Goal: Task Accomplishment & Management: Manage account settings

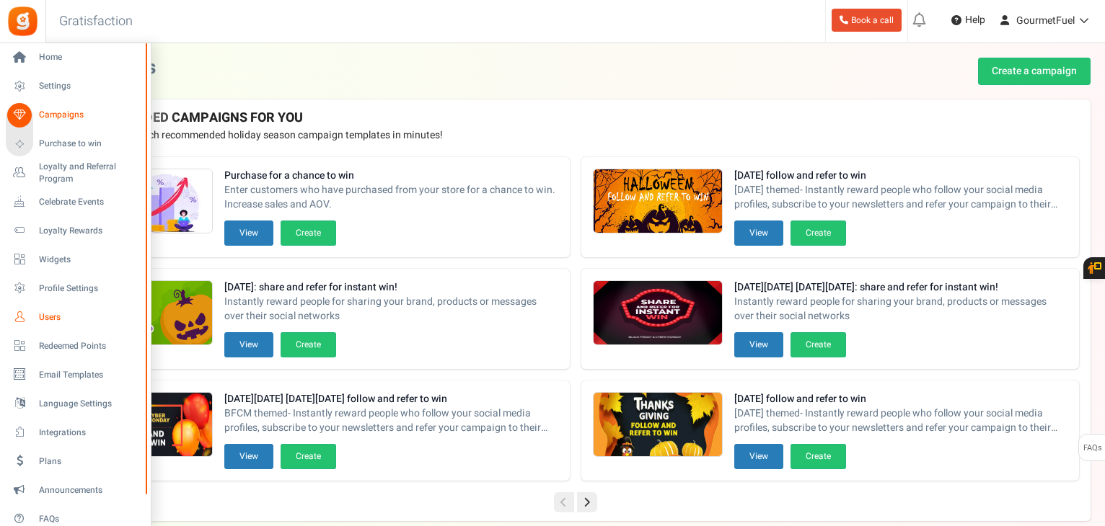
click at [61, 312] on span "Users" at bounding box center [89, 318] width 101 height 12
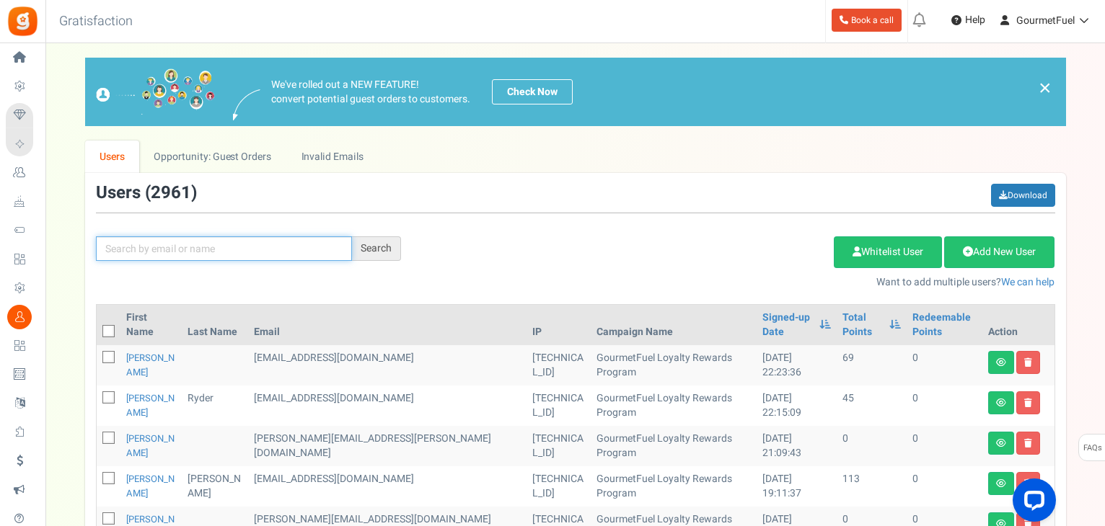
click at [198, 255] on input "text" at bounding box center [224, 249] width 256 height 25
paste input "[EMAIL_ADDRESS][DOMAIN_NAME]"
type input "[EMAIL_ADDRESS][DOMAIN_NAME]"
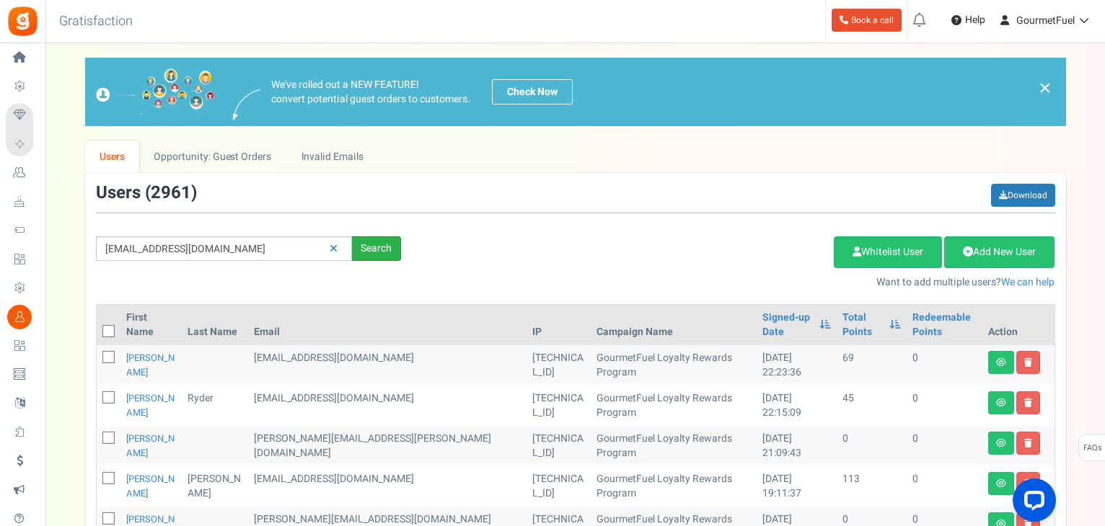
click at [366, 252] on div "Search" at bounding box center [376, 249] width 49 height 25
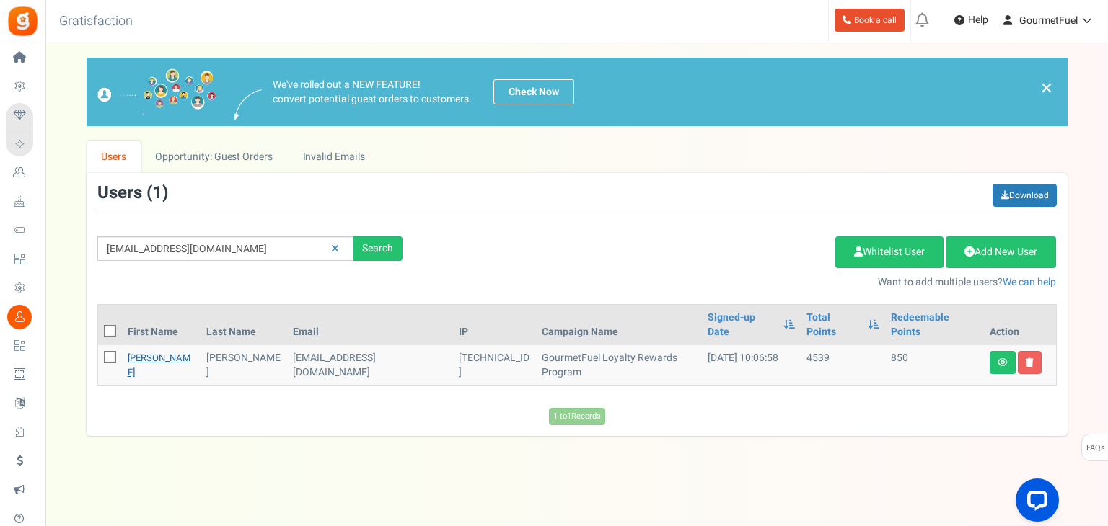
click at [144, 351] on link "[PERSON_NAME]" at bounding box center [159, 365] width 63 height 28
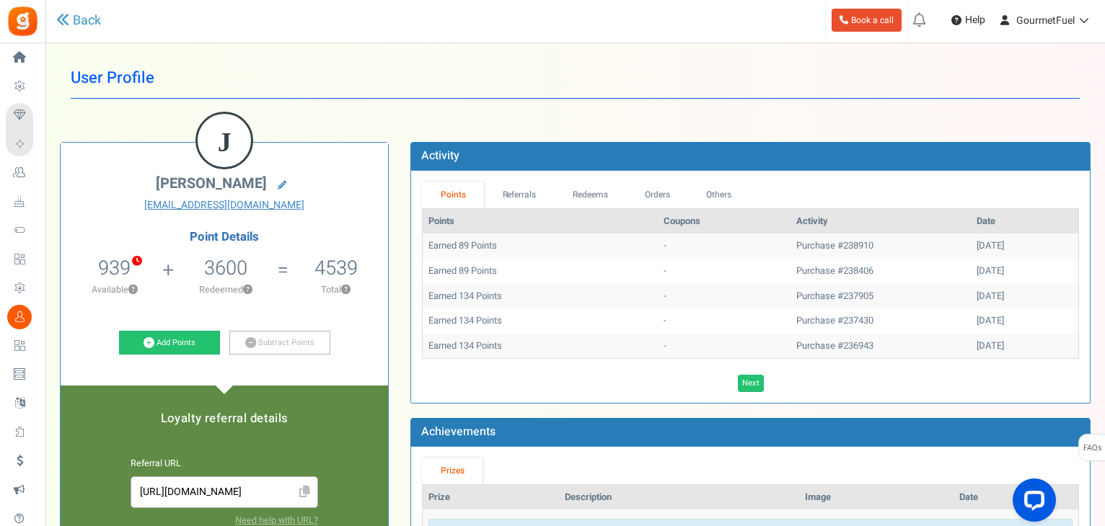
click at [274, 324] on div "Point Details 939 850 Redeemable 89 Exclusion Available ? 3600 Redeemed" at bounding box center [224, 296] width 306 height 130
click at [275, 338] on link "Subtract Points" at bounding box center [279, 343] width 101 height 25
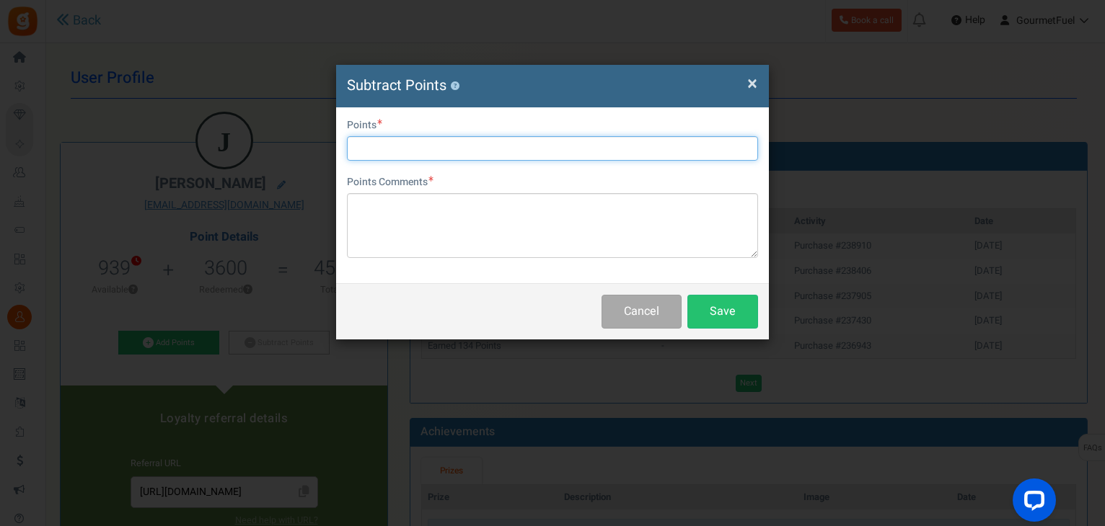
click at [410, 151] on input "text" at bounding box center [552, 148] width 411 height 25
type input "840"
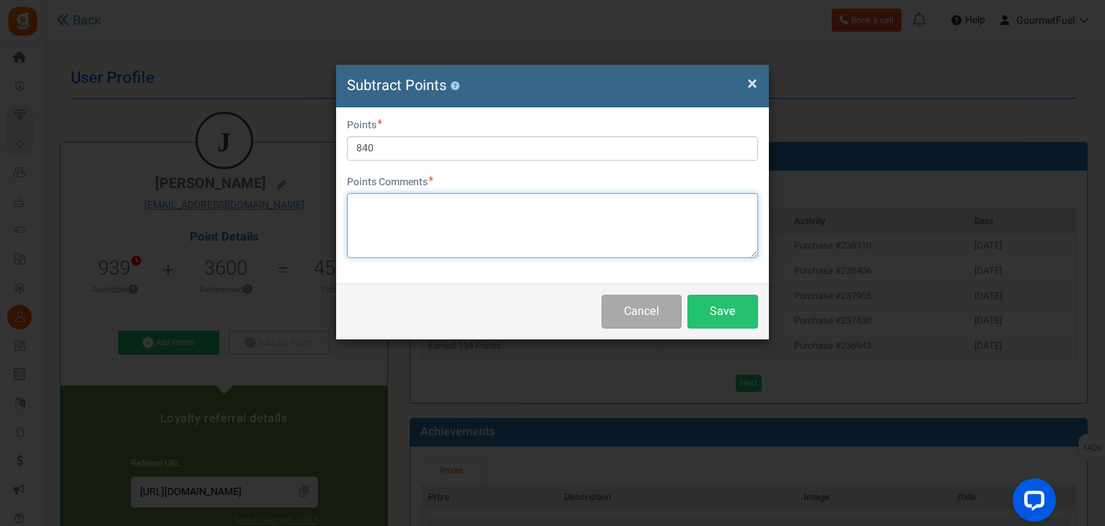
click at [446, 221] on textarea at bounding box center [552, 225] width 411 height 65
paste textarea "CONGRATULATIONS! 840 points (€42) GRPAY3XvhY0ui"
type textarea "CONGRATULATIONS! 840 points (€42) GRPAY3XvhY0ui"
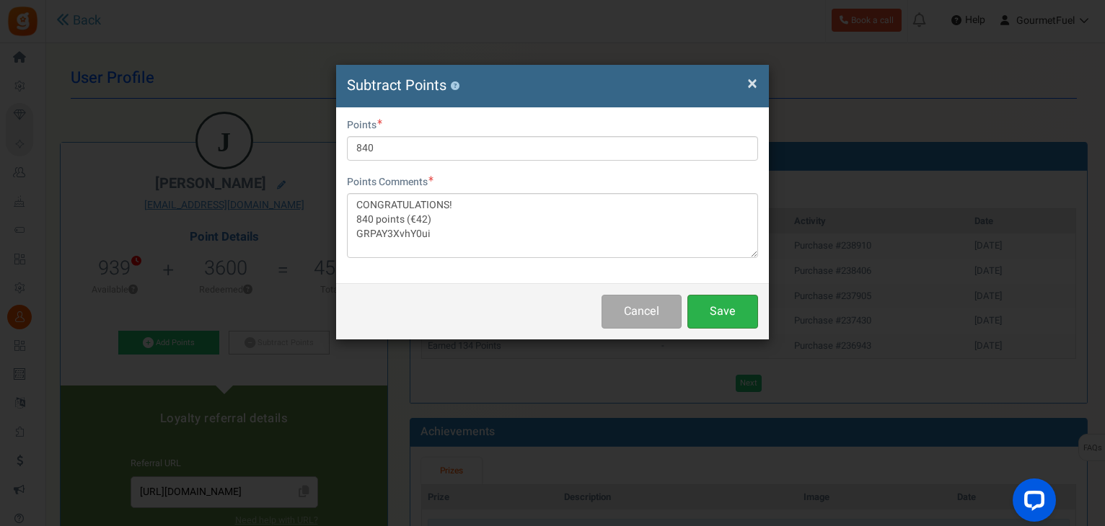
click at [729, 308] on button "Save" at bounding box center [722, 312] width 71 height 34
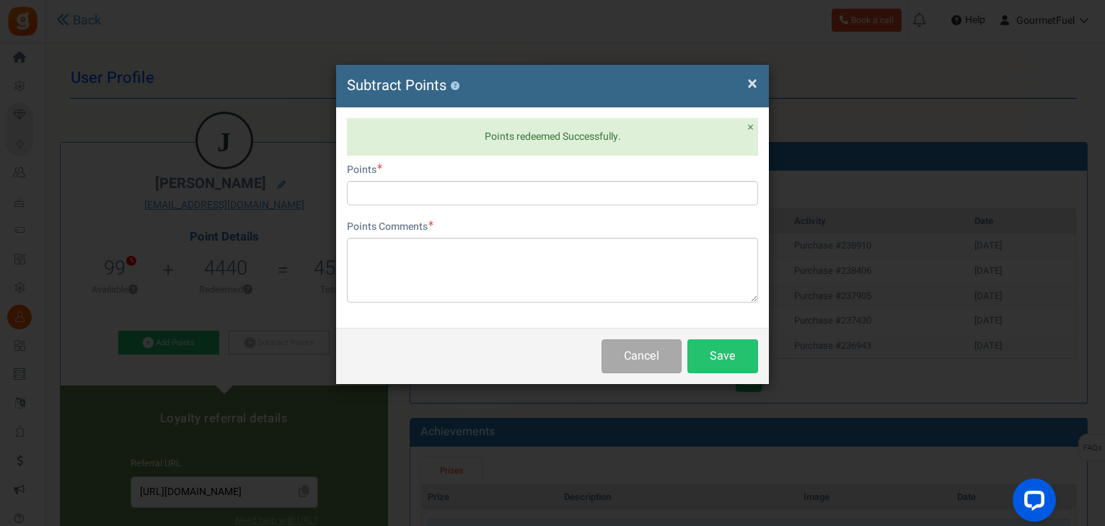
click at [751, 81] on span "×" at bounding box center [752, 83] width 10 height 27
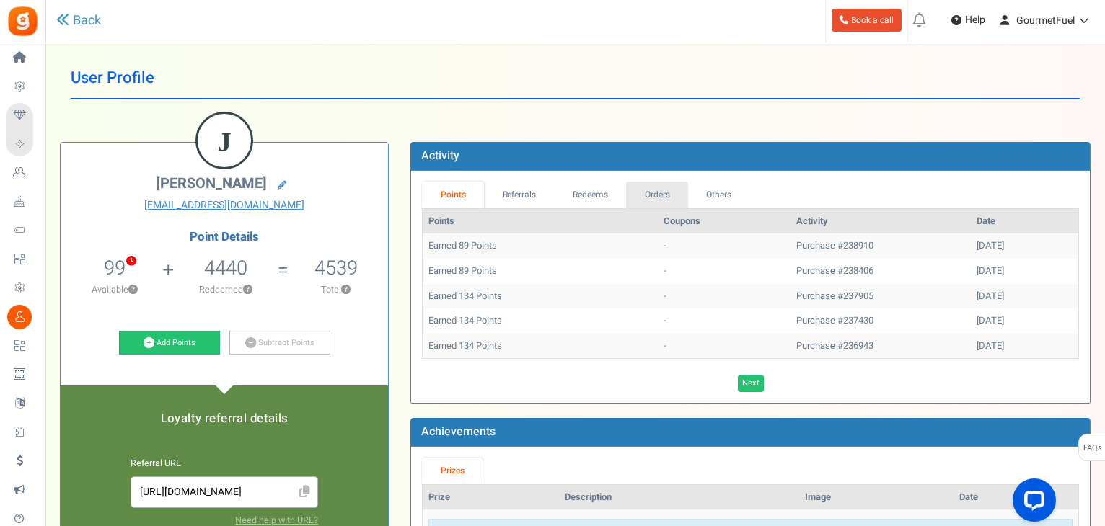
click at [638, 195] on link "Orders" at bounding box center [657, 195] width 62 height 27
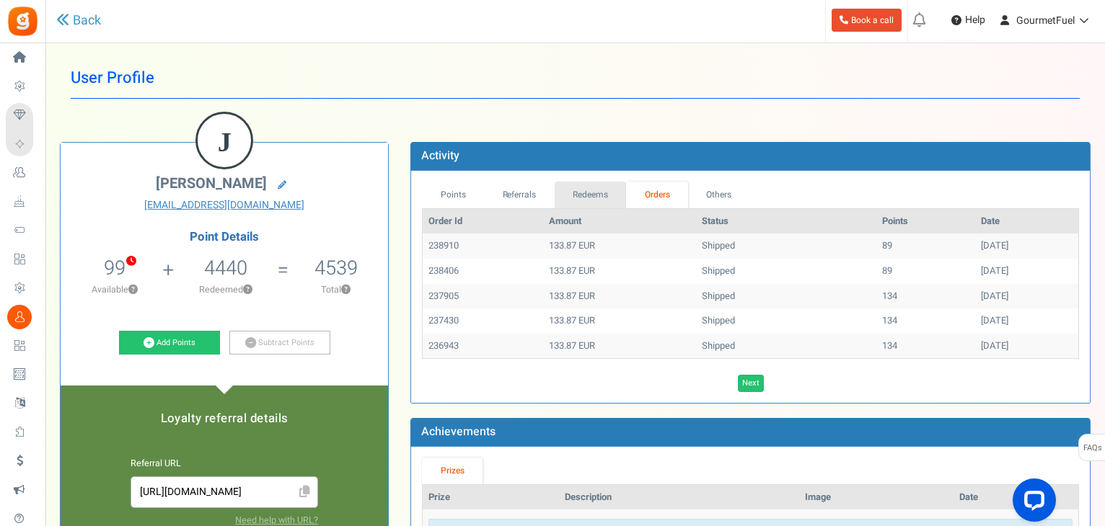
click at [599, 195] on link "Redeems" at bounding box center [591, 195] width 72 height 27
